Goal: Find specific page/section: Find specific page/section

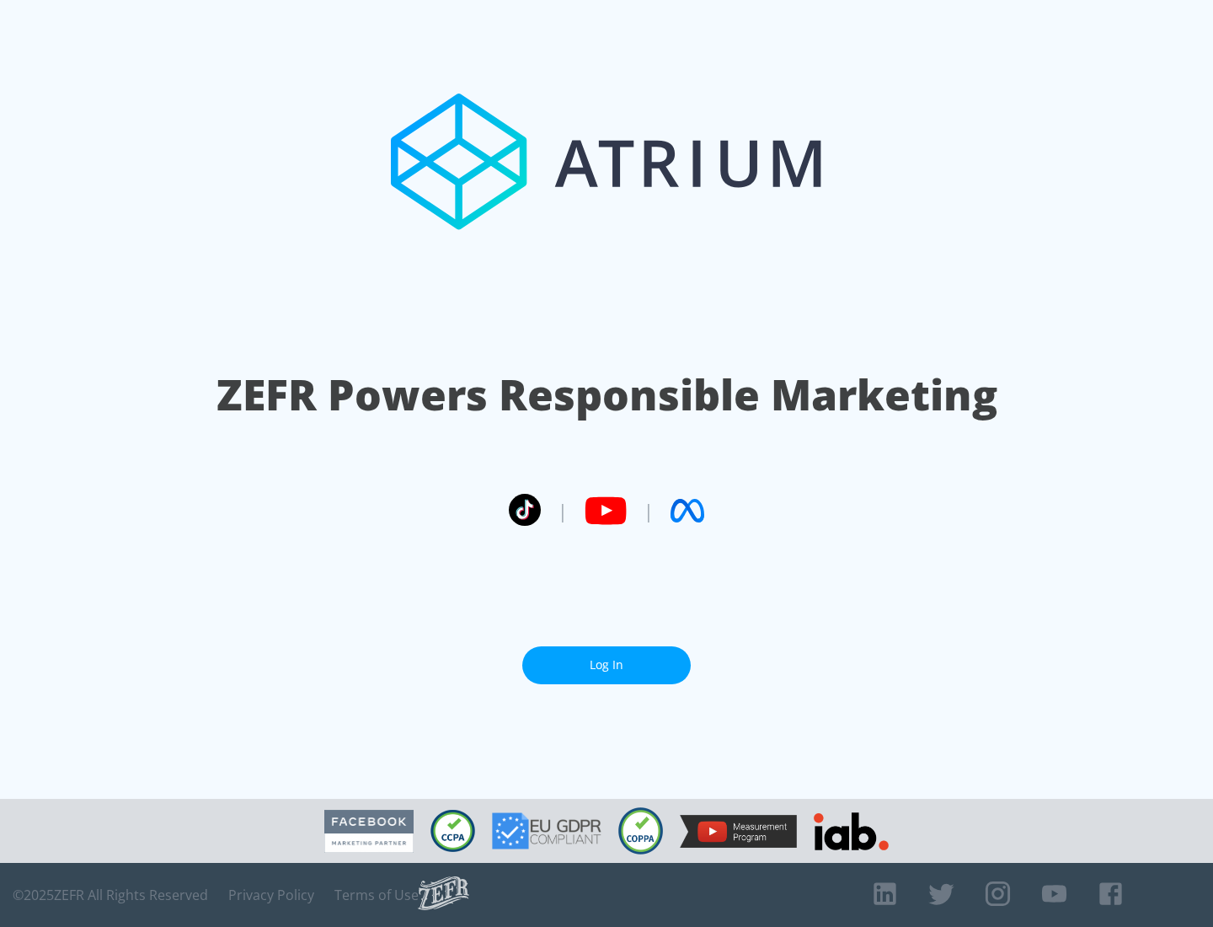
click at [607, 658] on link "Log In" at bounding box center [606, 665] width 168 height 38
